Goal: Information Seeking & Learning: Compare options

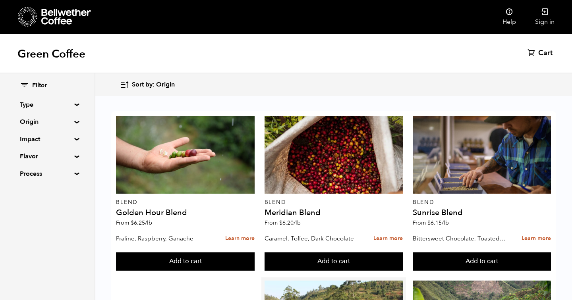
scroll to position [354, 0]
click at [69, 104] on summary "Type" at bounding box center [47, 105] width 55 height 10
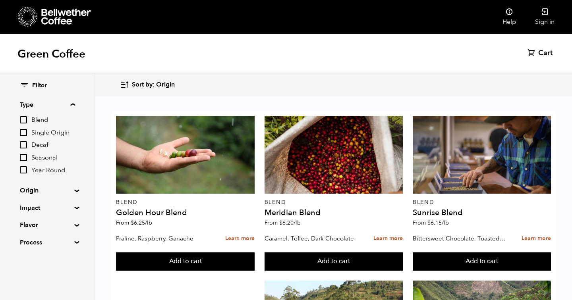
scroll to position [365, 0]
click at [42, 186] on summary "Origin" at bounding box center [47, 191] width 55 height 10
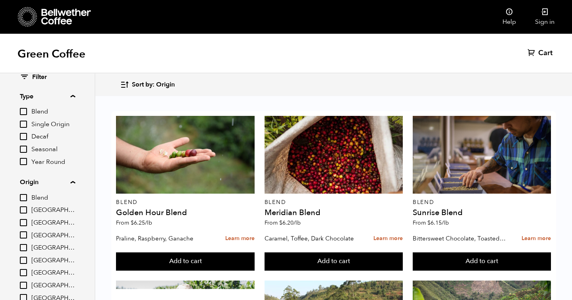
scroll to position [10, 0]
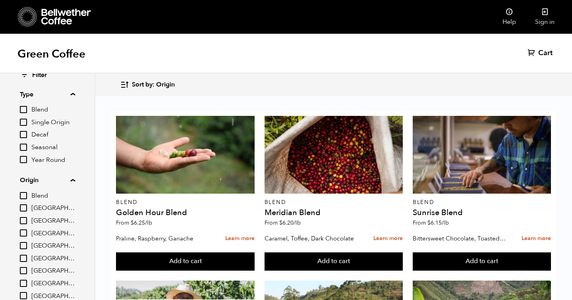
click at [73, 149] on span "Seasonal" at bounding box center [53, 147] width 44 height 9
click at [0, 0] on input "Seasonal" at bounding box center [0, 0] width 0 height 0
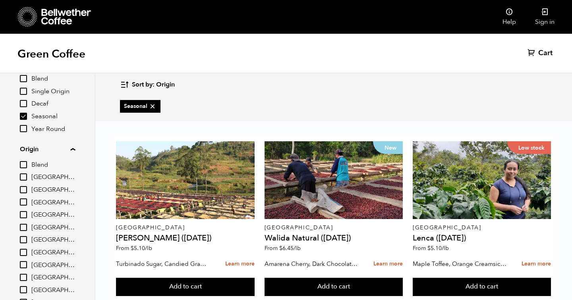
scroll to position [41, 0]
click at [24, 113] on input "Seasonal" at bounding box center [23, 116] width 7 height 7
checkbox input "false"
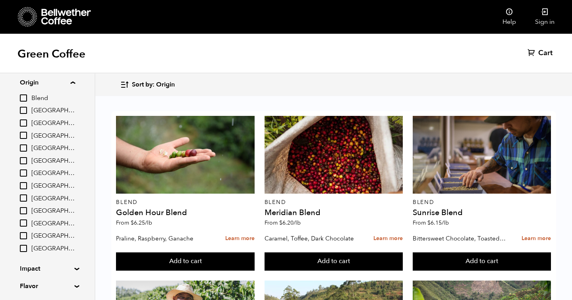
scroll to position [152, 0]
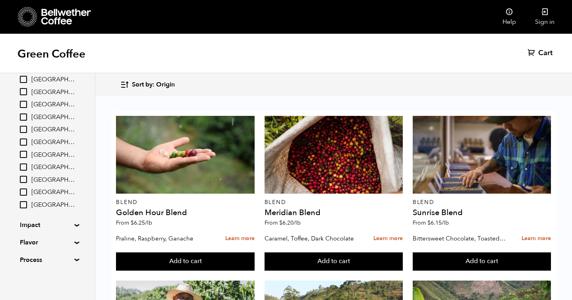
click at [48, 225] on summary "Impact" at bounding box center [47, 225] width 55 height 10
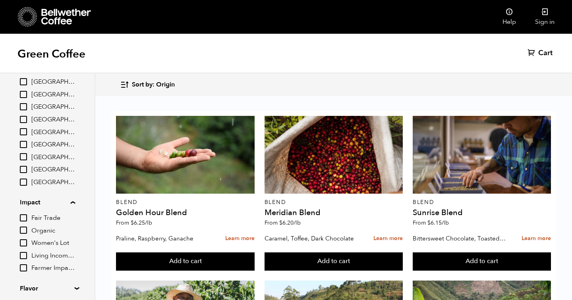
scroll to position [176, 0]
click at [48, 228] on span "Organic" at bounding box center [53, 230] width 44 height 9
click at [0, 0] on input "Organic" at bounding box center [0, 0] width 0 height 0
checkbox input "true"
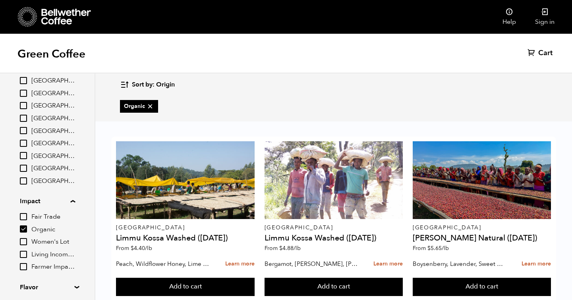
scroll to position [29, 0]
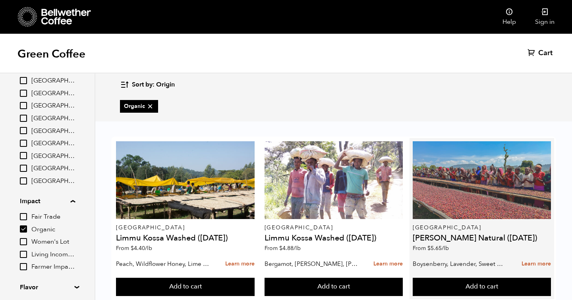
click at [516, 165] on div at bounding box center [482, 180] width 138 height 78
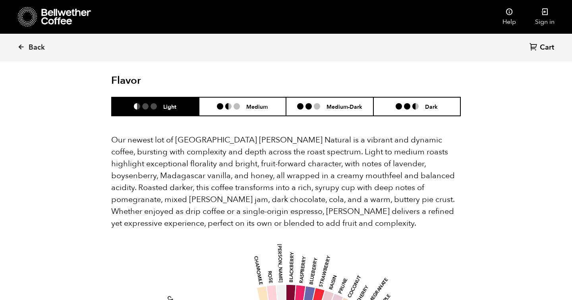
scroll to position [709, 0]
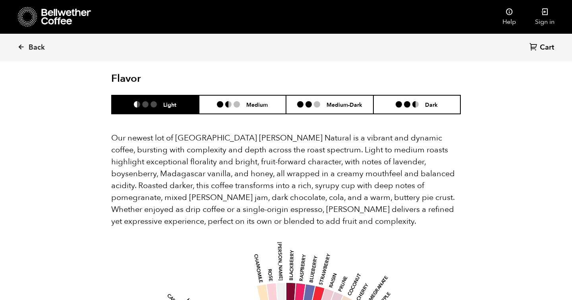
click at [317, 73] on header "Flavor Light Medium Medium-Dark Dark" at bounding box center [286, 94] width 350 height 42
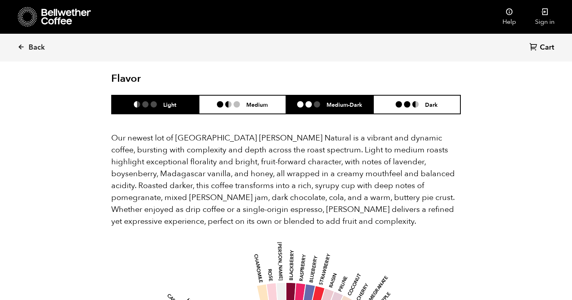
click at [317, 101] on li at bounding box center [317, 104] width 6 height 6
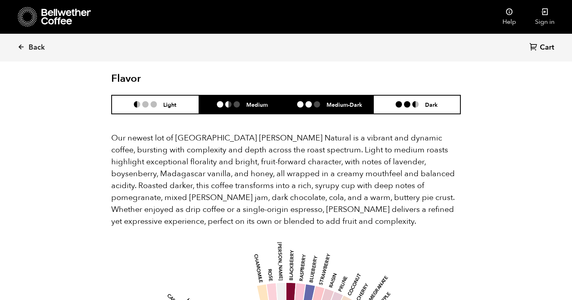
click at [255, 101] on h6 "Medium" at bounding box center [256, 104] width 21 height 7
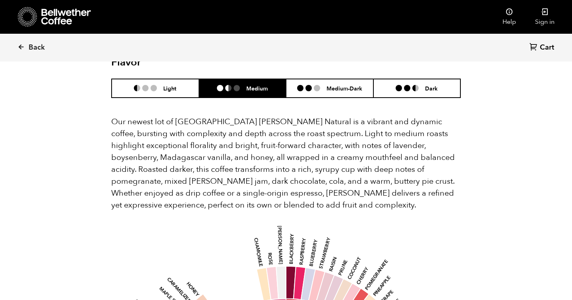
scroll to position [725, 0]
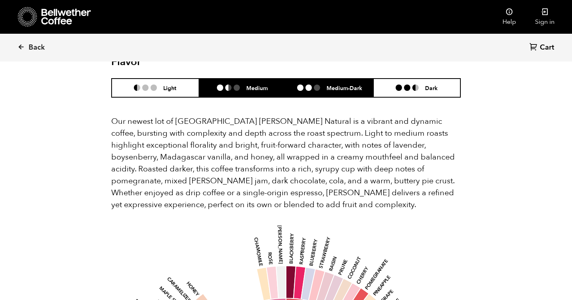
click at [335, 85] on h6 "Medium-Dark" at bounding box center [345, 88] width 36 height 7
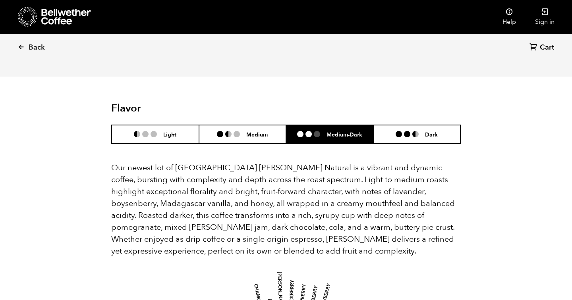
scroll to position [678, 0]
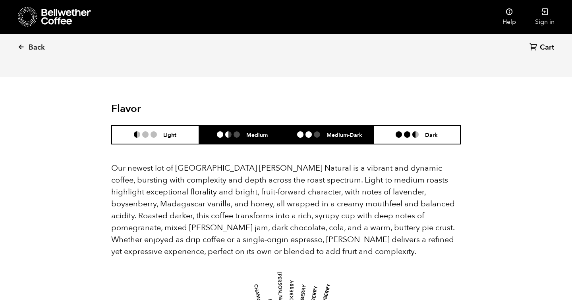
click at [243, 131] on ul at bounding box center [231, 134] width 29 height 6
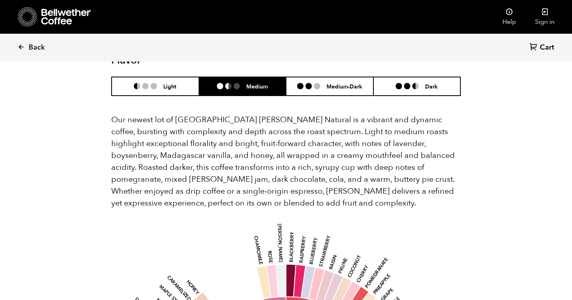
scroll to position [647, 0]
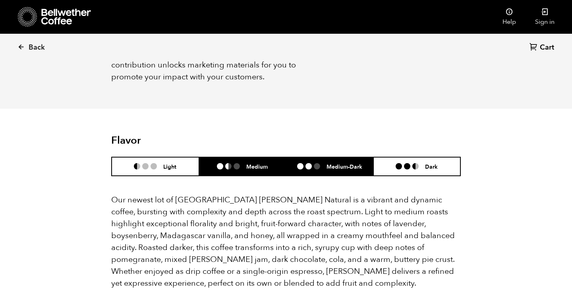
click at [326, 163] on ul at bounding box center [311, 166] width 29 height 6
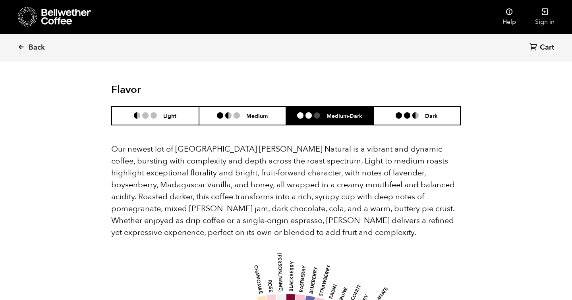
scroll to position [691, 0]
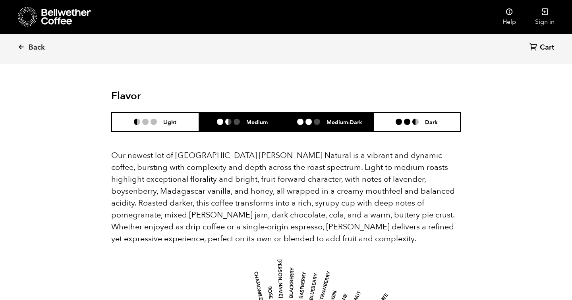
click at [263, 119] on h6 "Medium" at bounding box center [256, 122] width 21 height 7
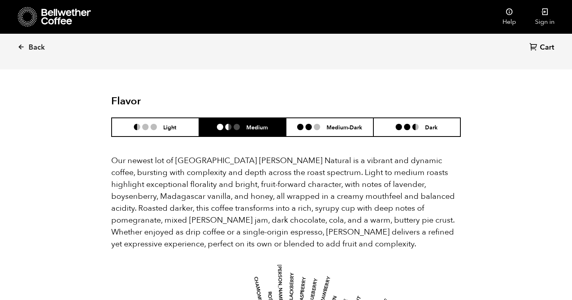
scroll to position [685, 0]
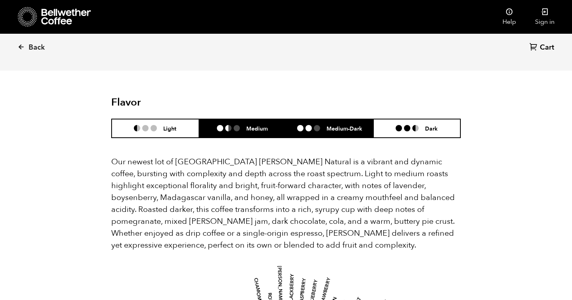
click at [334, 122] on li "Medium-Dark" at bounding box center [329, 128] width 87 height 19
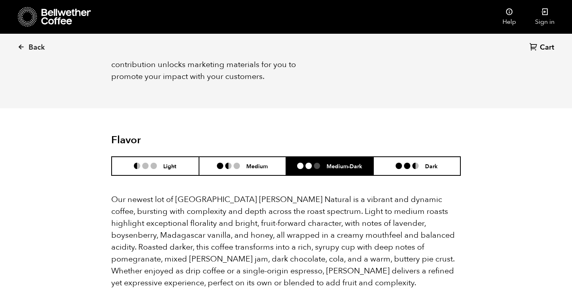
scroll to position [646, 0]
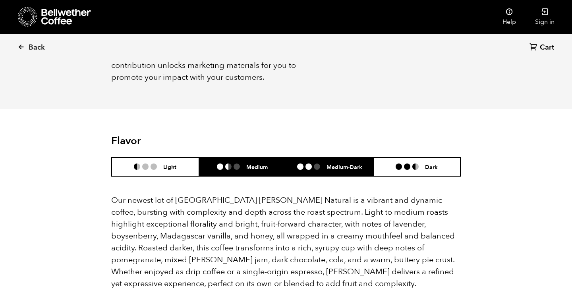
click at [242, 164] on div "Medium" at bounding box center [242, 167] width 51 height 7
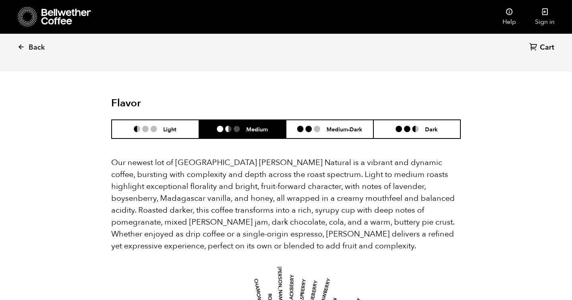
scroll to position [684, 0]
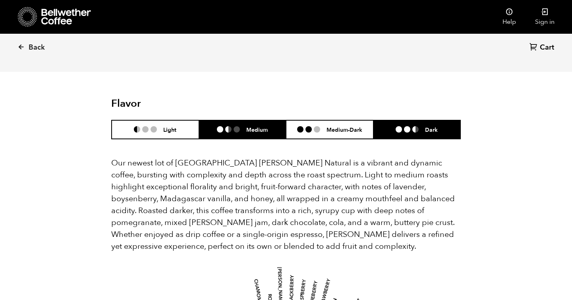
click at [397, 126] on li at bounding box center [399, 129] width 6 height 6
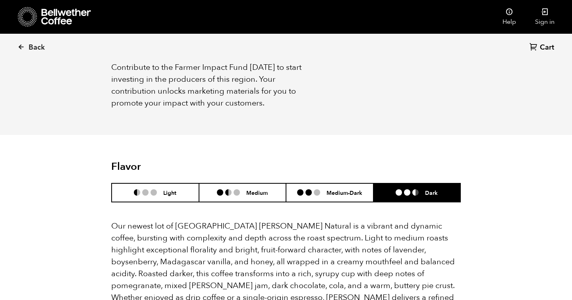
scroll to position [614, 0]
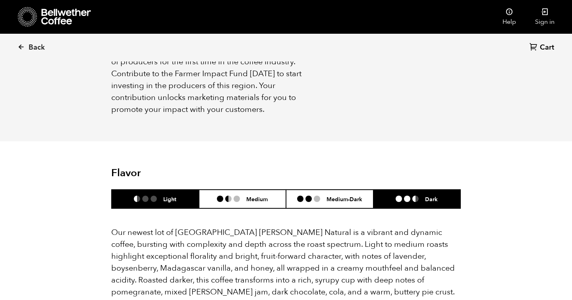
click at [126, 191] on li "Light" at bounding box center [155, 199] width 87 height 19
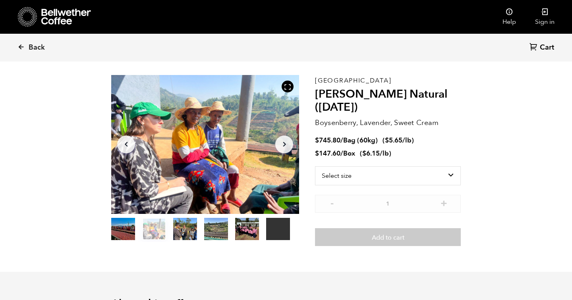
scroll to position [0, 0]
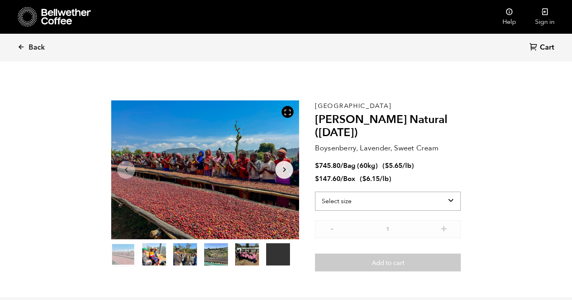
click at [354, 204] on select "Select size Bag (60kg) (132 lbs) Box (24 lbs)" at bounding box center [388, 201] width 146 height 19
select select "bag-3"
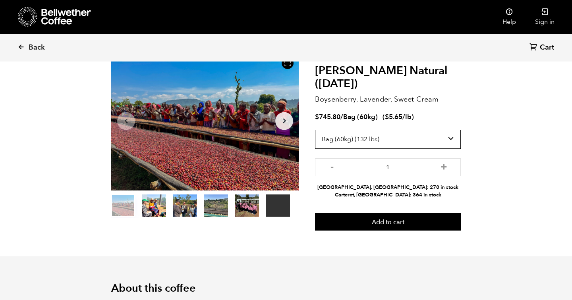
scroll to position [48, 0]
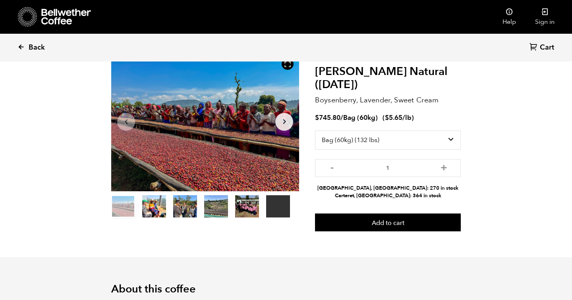
click at [36, 46] on span "Back" at bounding box center [37, 48] width 16 height 10
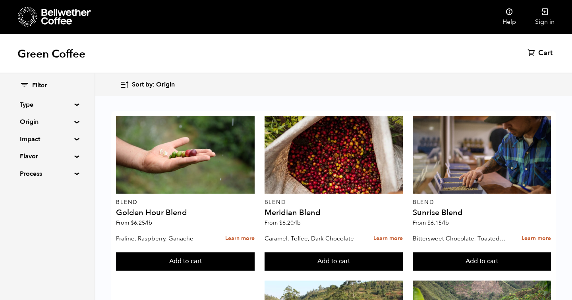
click at [37, 142] on summary "Impact" at bounding box center [47, 140] width 55 height 10
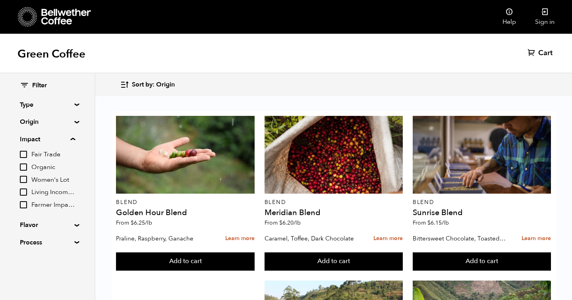
click at [25, 166] on input "Organic" at bounding box center [23, 167] width 7 height 7
checkbox input "true"
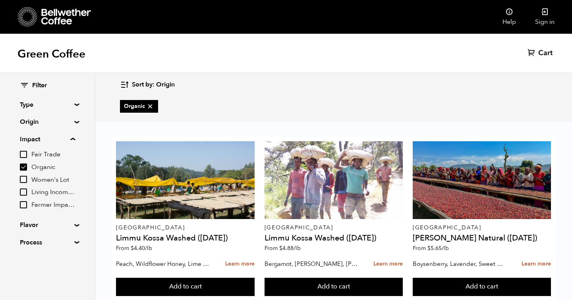
click at [23, 155] on input "Fair Trade" at bounding box center [23, 154] width 7 height 7
checkbox input "true"
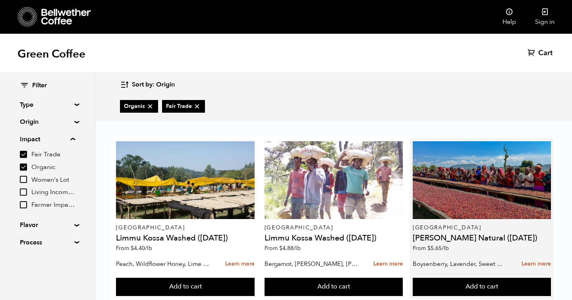
scroll to position [20, 0]
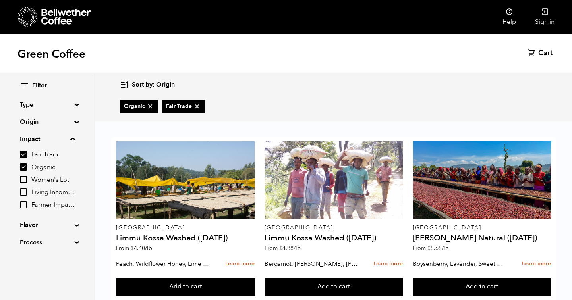
click at [24, 190] on input "Living Income Pricing" at bounding box center [23, 192] width 7 height 7
checkbox input "true"
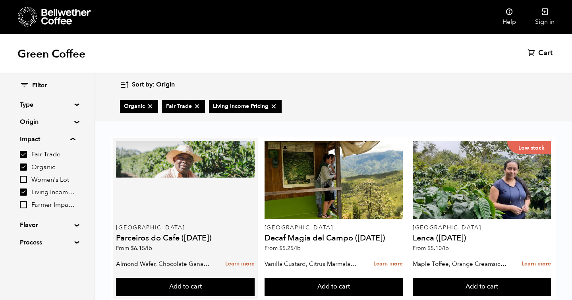
scroll to position [198, 0]
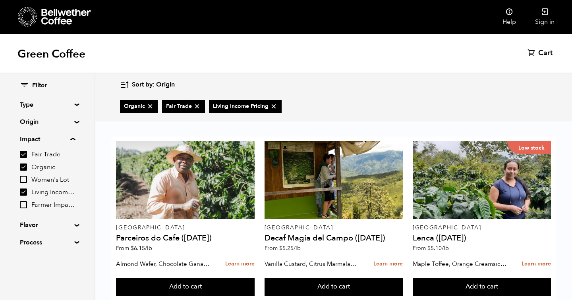
click at [24, 204] on input "Farmer Impact Fund" at bounding box center [23, 204] width 7 height 7
checkbox input "true"
click at [26, 174] on div "Fair Trade Organic Women's Lot Living Income Pricing Farmer Impact Fund" at bounding box center [47, 180] width 55 height 60
click at [26, 181] on input "Women's Lot" at bounding box center [23, 179] width 7 height 7
checkbox input "true"
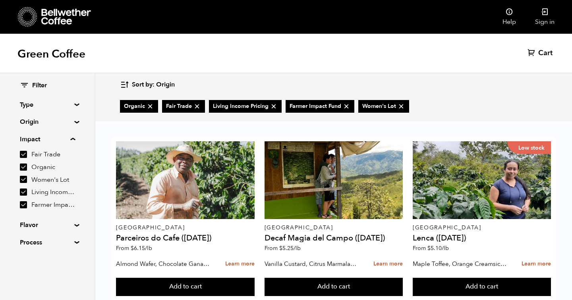
scroll to position [515, 0]
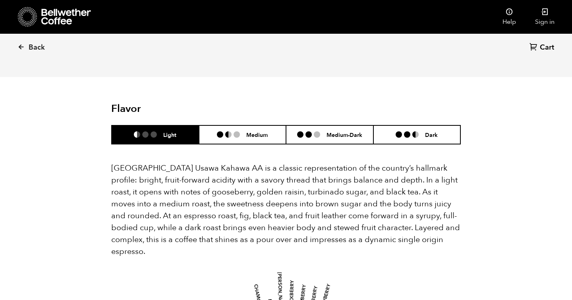
scroll to position [514, 0]
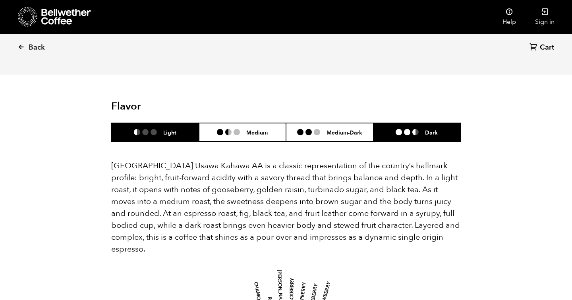
click at [452, 123] on li "Dark" at bounding box center [416, 132] width 87 height 19
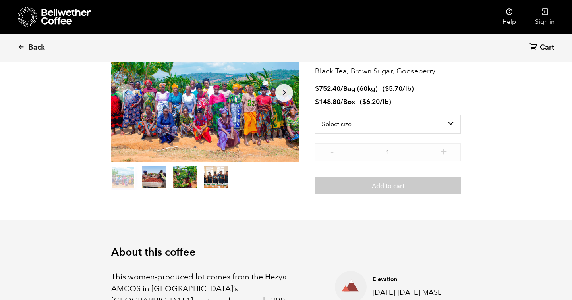
scroll to position [0, 0]
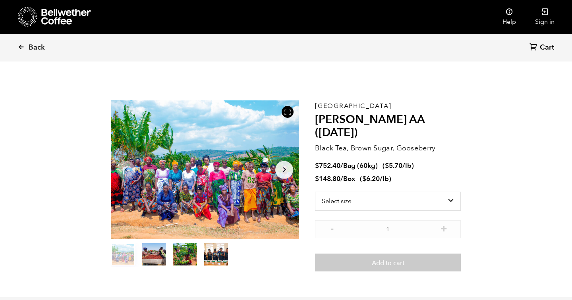
click at [277, 172] on button "Arrow Right" at bounding box center [284, 170] width 18 height 18
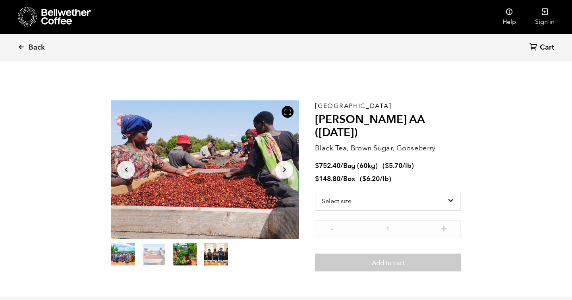
click at [277, 172] on button "Arrow Right" at bounding box center [284, 170] width 18 height 18
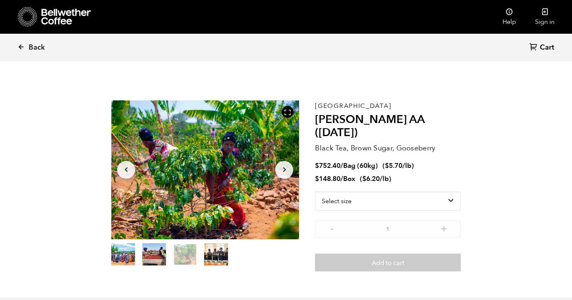
click at [277, 172] on button "Arrow Right" at bounding box center [284, 170] width 18 height 18
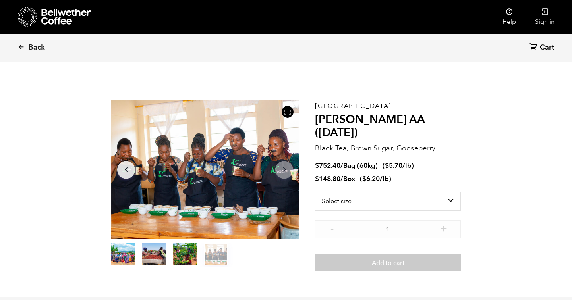
click at [126, 169] on icon "Arrow Left" at bounding box center [127, 170] width 10 height 10
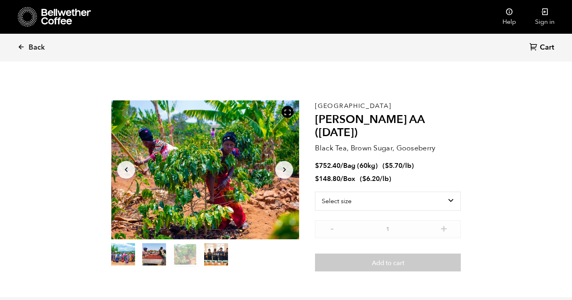
click at [126, 169] on icon "Arrow Left" at bounding box center [127, 170] width 10 height 10
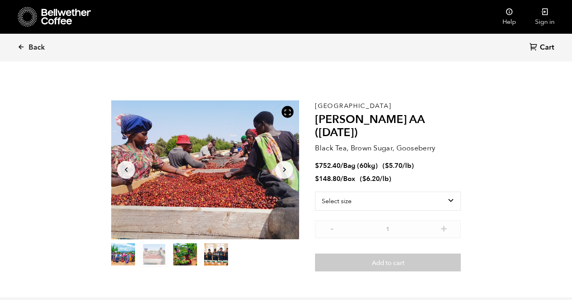
click at [126, 169] on icon "Arrow Left" at bounding box center [127, 170] width 10 height 10
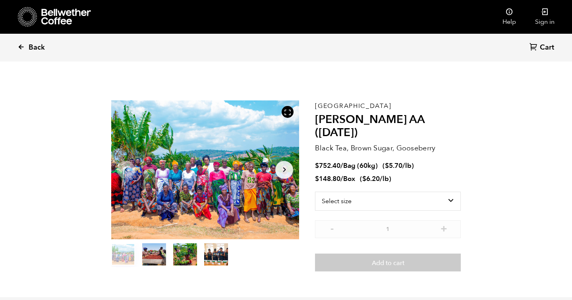
click at [33, 48] on span "Back" at bounding box center [37, 48] width 16 height 10
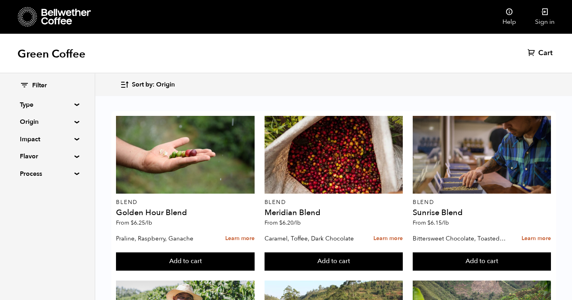
click at [43, 140] on summary "Impact" at bounding box center [47, 140] width 55 height 10
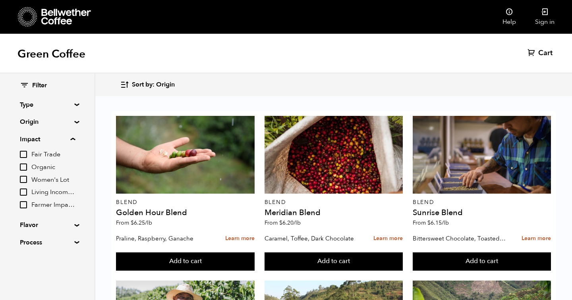
click at [24, 190] on input "Living Income Pricing" at bounding box center [23, 192] width 7 height 7
checkbox input "true"
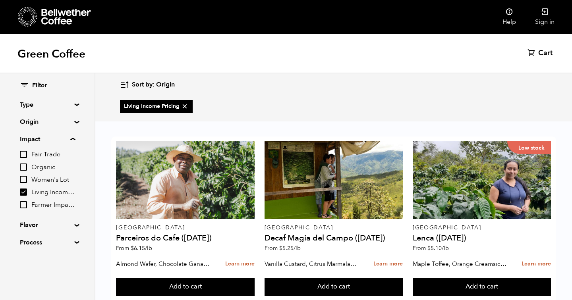
click at [23, 206] on input "Farmer Impact Fund" at bounding box center [23, 204] width 7 height 7
click at [221, 103] on span "Farmer Impact Fund" at bounding box center [231, 106] width 61 height 8
checkbox input "false"
click at [24, 153] on input "Fair Trade" at bounding box center [23, 154] width 7 height 7
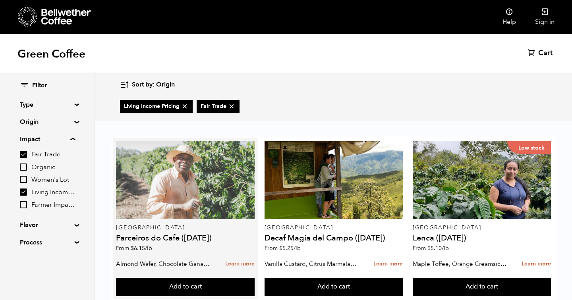
scroll to position [19, 0]
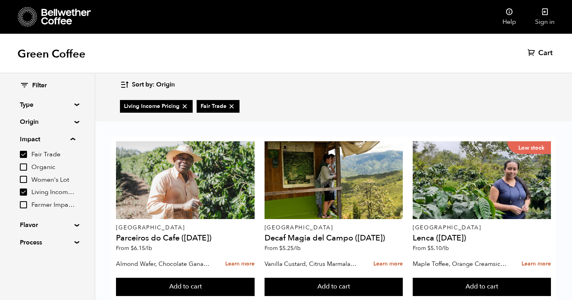
click at [23, 156] on input "Fair Trade" at bounding box center [23, 154] width 7 height 7
checkbox input "false"
click at [23, 167] on input "Organic" at bounding box center [23, 167] width 7 height 7
checkbox input "true"
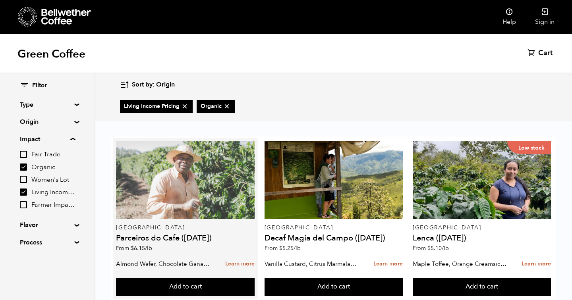
scroll to position [212, 0]
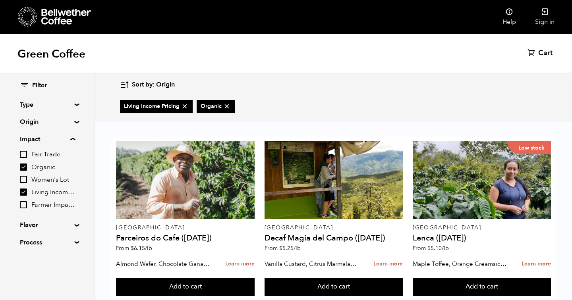
click at [24, 154] on input "Fair Trade" at bounding box center [23, 154] width 7 height 7
checkbox input "true"
click at [23, 183] on input "Women's Lot" at bounding box center [23, 179] width 7 height 7
checkbox input "true"
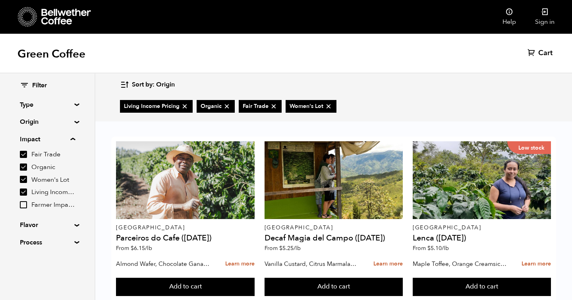
click at [24, 198] on div "Fair Trade Organic Women's Lot Living Income Pricing Farmer Impact Fund" at bounding box center [47, 180] width 55 height 60
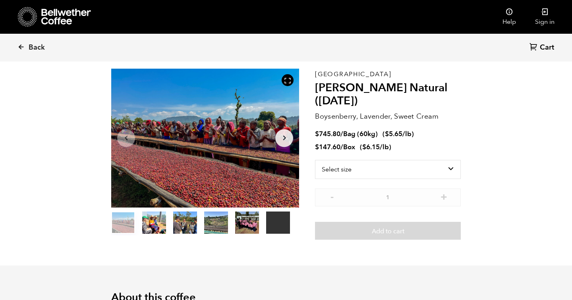
scroll to position [36, 0]
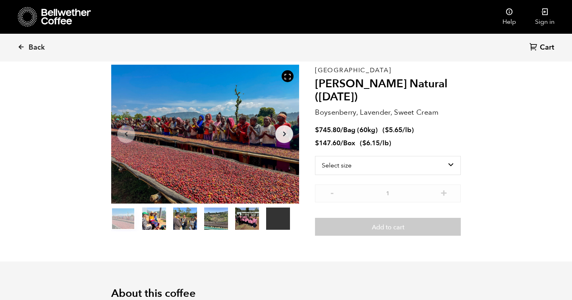
click at [286, 223] on button "item 5" at bounding box center [278, 220] width 24 height 22
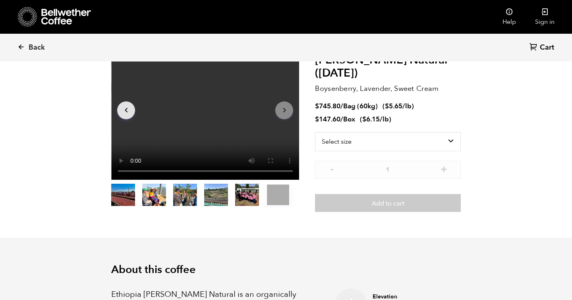
scroll to position [61, 0]
